Goal: Transaction & Acquisition: Purchase product/service

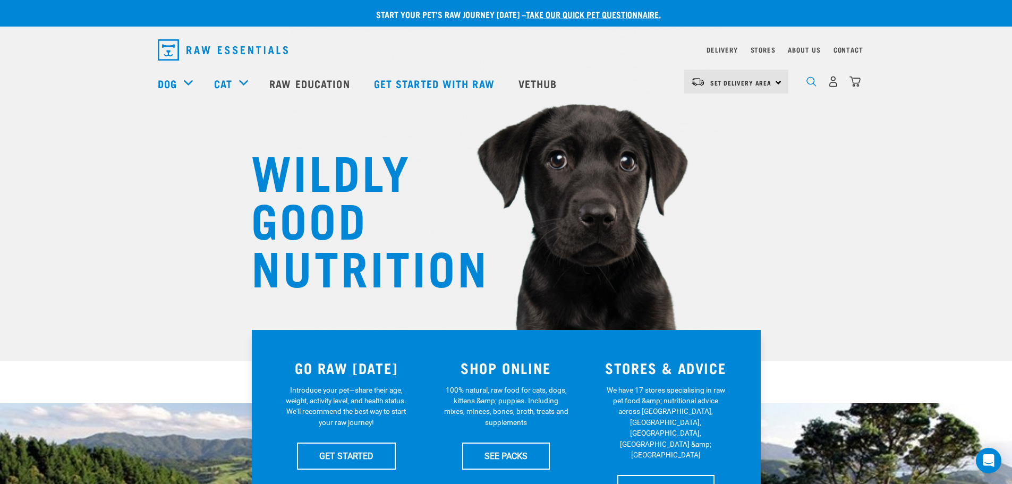
click at [815, 84] on img "dropdown navigation" at bounding box center [811, 81] width 10 height 10
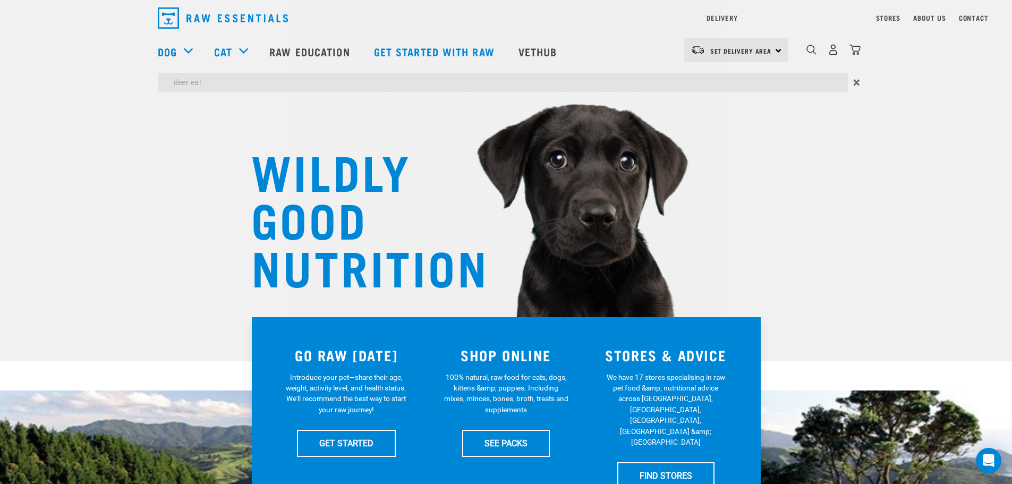
type input "deer ear"
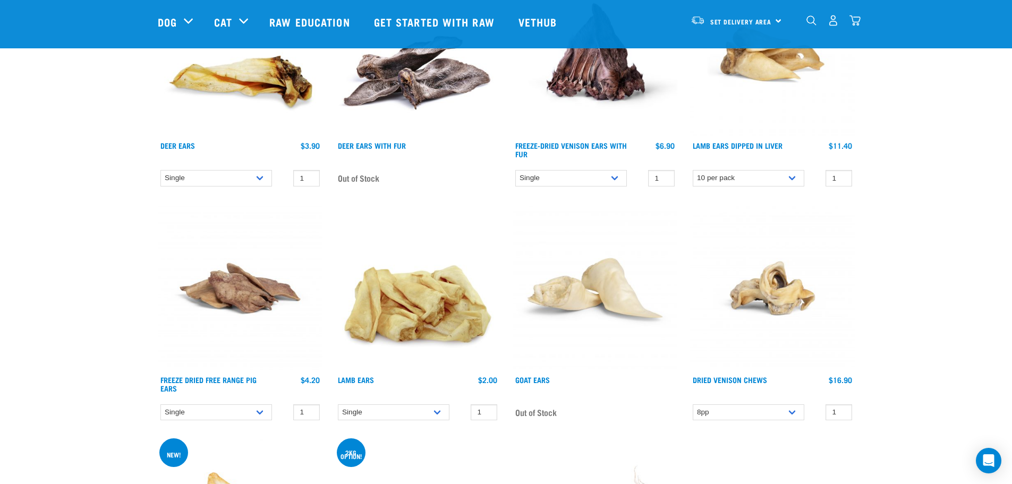
scroll to position [212, 0]
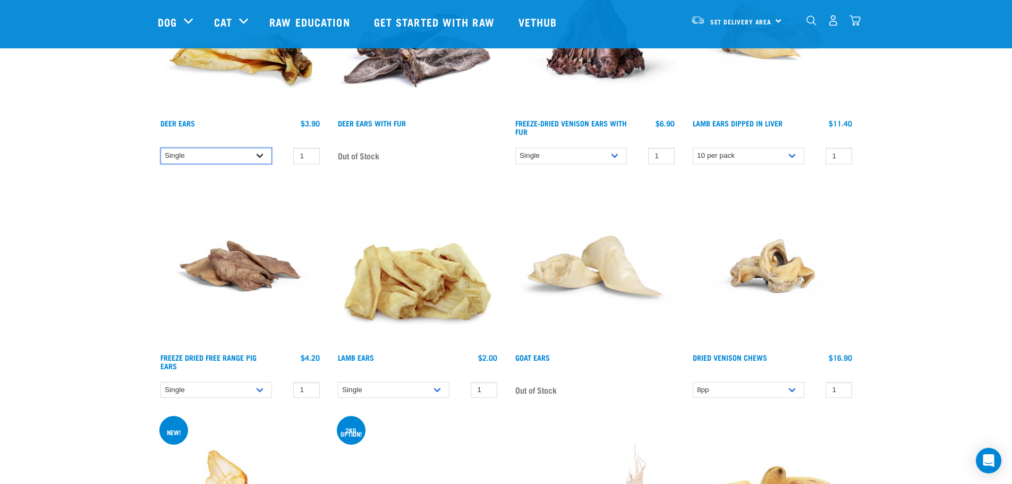
click at [252, 152] on select "Single 3 per pack 10 per pack 25 per pack" at bounding box center [216, 156] width 112 height 16
click at [160, 148] on select "Single 3 per pack 10 per pack 25 per pack" at bounding box center [216, 156] width 112 height 16
click at [242, 162] on select "Single 3 per pack 10 per pack 25 per pack" at bounding box center [216, 156] width 112 height 16
select select "962"
click at [160, 148] on select "Single 3 per pack 10 per pack 25 per pack" at bounding box center [216, 156] width 112 height 16
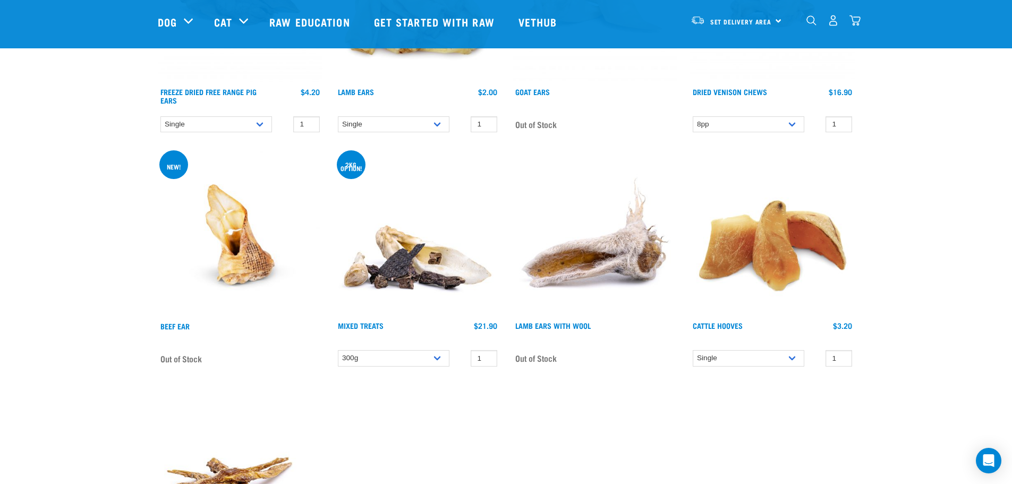
scroll to position [0, 0]
